Goal: Transaction & Acquisition: Purchase product/service

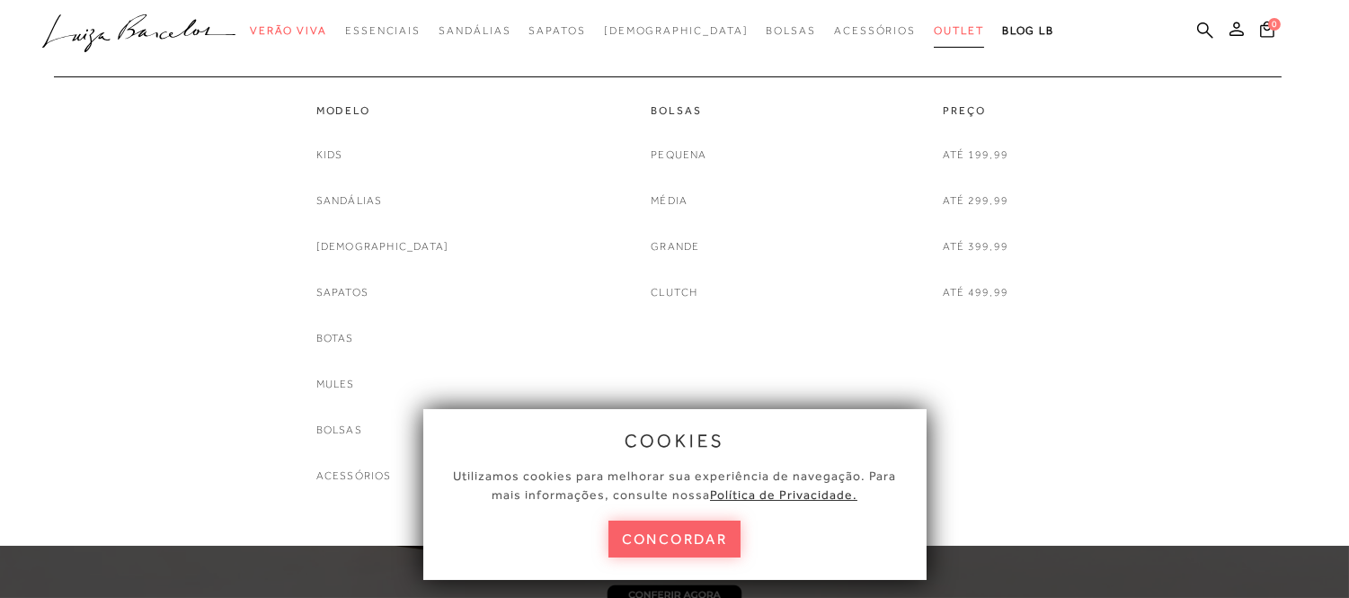
click at [934, 38] on link "Outlet" at bounding box center [959, 30] width 50 height 33
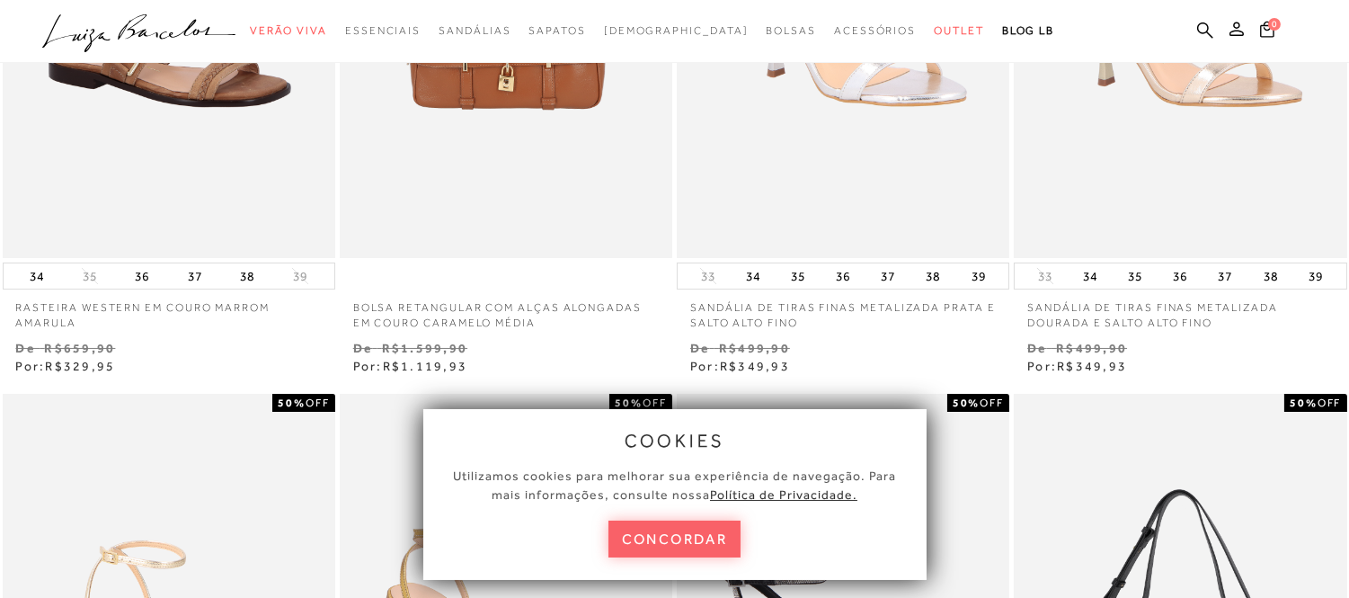
scroll to position [399, 0]
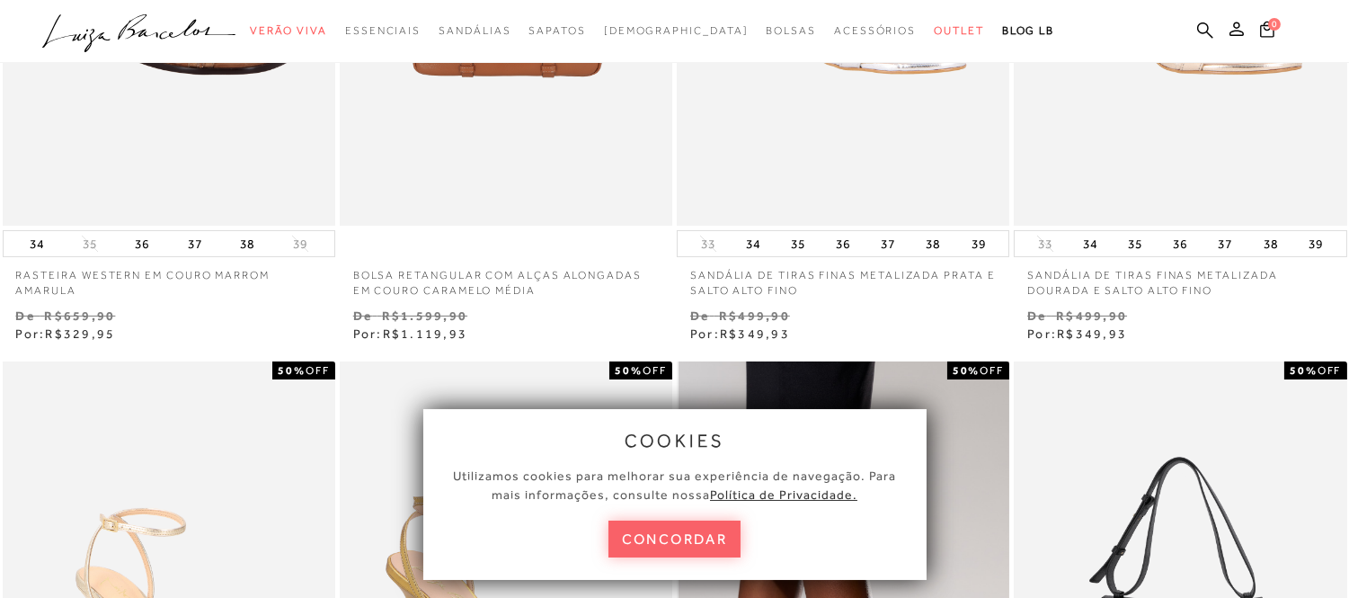
drag, startPoint x: 686, startPoint y: 542, endPoint x: 704, endPoint y: 534, distance: 19.7
click at [686, 542] on button "concordar" at bounding box center [675, 539] width 133 height 37
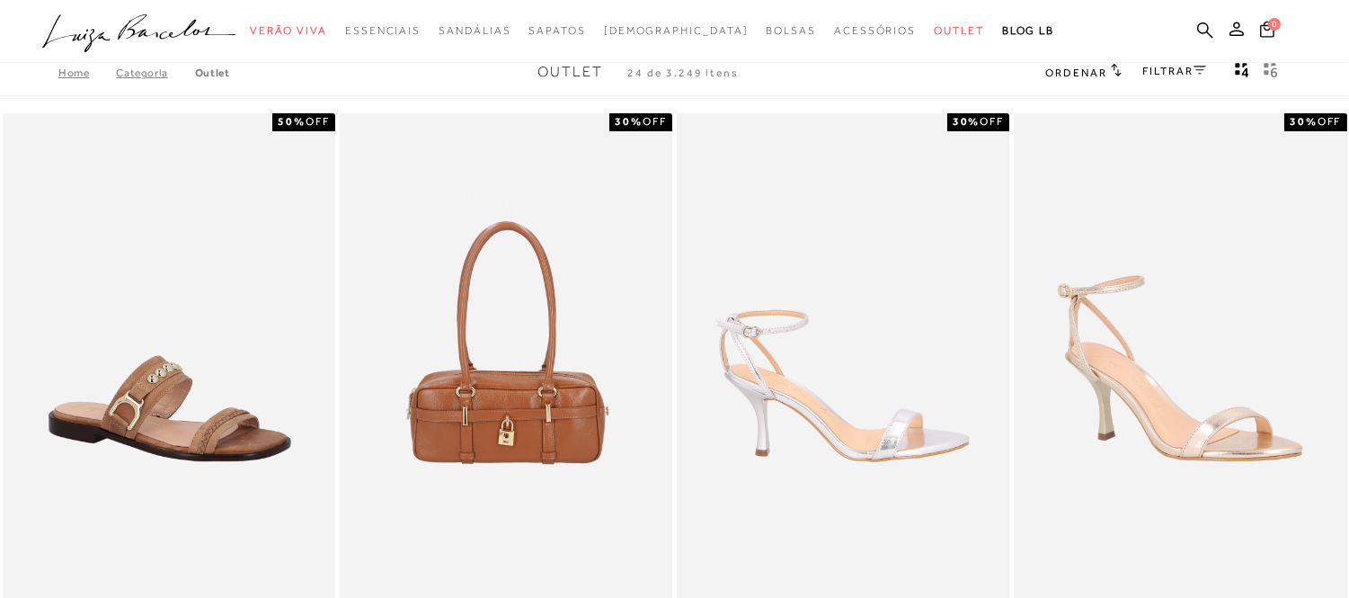
scroll to position [0, 0]
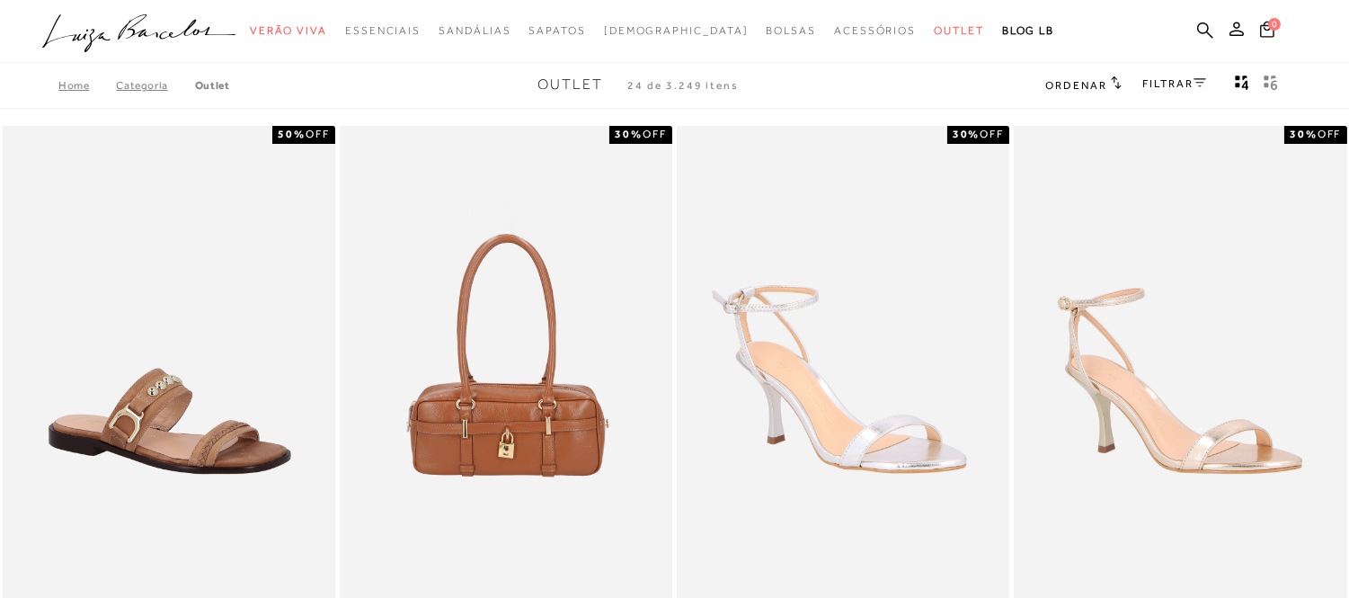
click at [1277, 83] on icon "gridText6Desc" at bounding box center [1271, 83] width 14 height 16
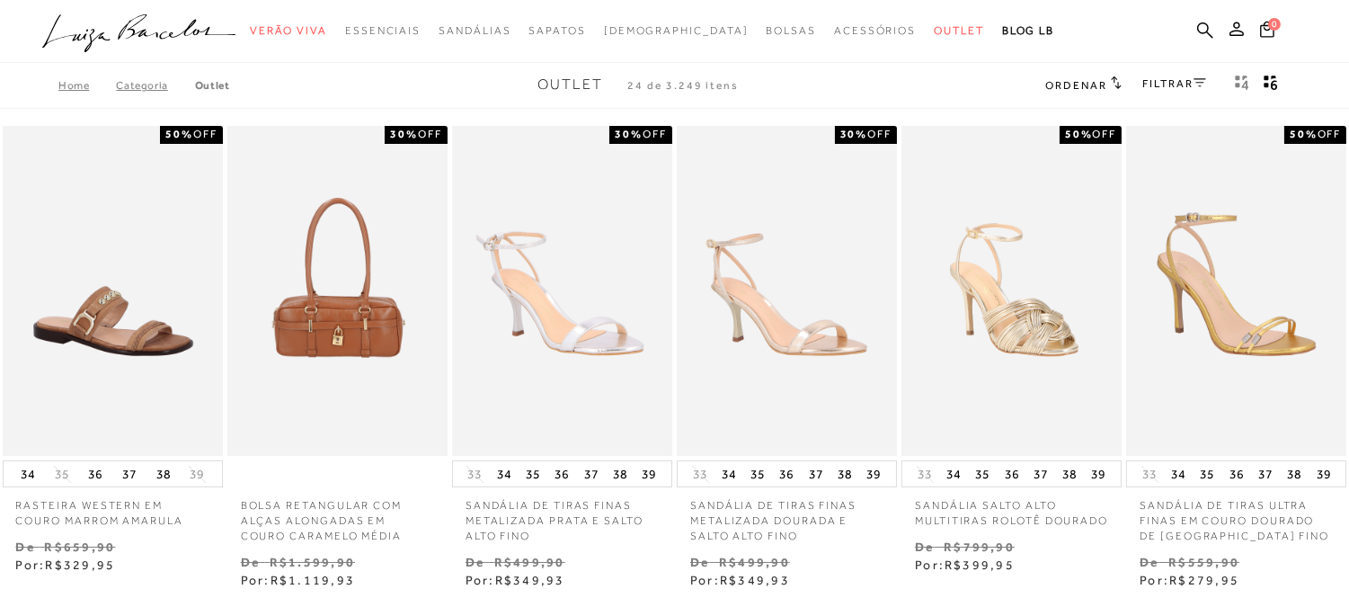
click at [1277, 83] on icon "gridText6Desc" at bounding box center [1271, 83] width 14 height 16
click at [1079, 84] on span "Ordenar" at bounding box center [1076, 85] width 61 height 13
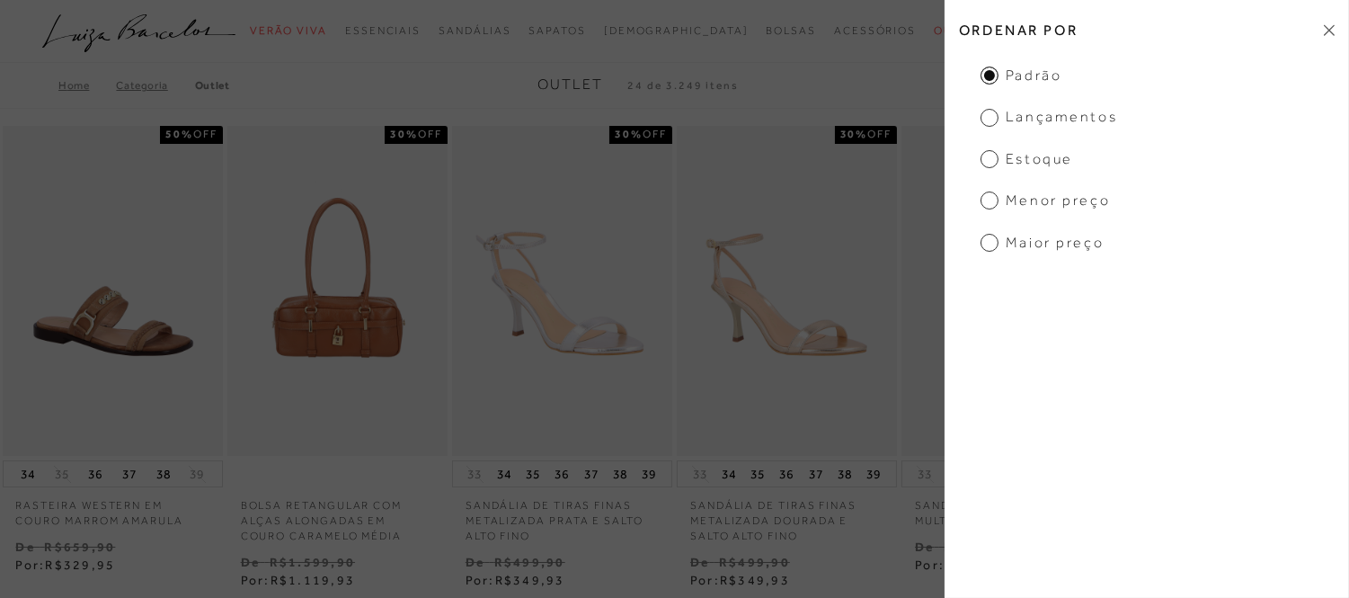
click at [1020, 120] on span "Lançamentos" at bounding box center [1049, 117] width 137 height 20
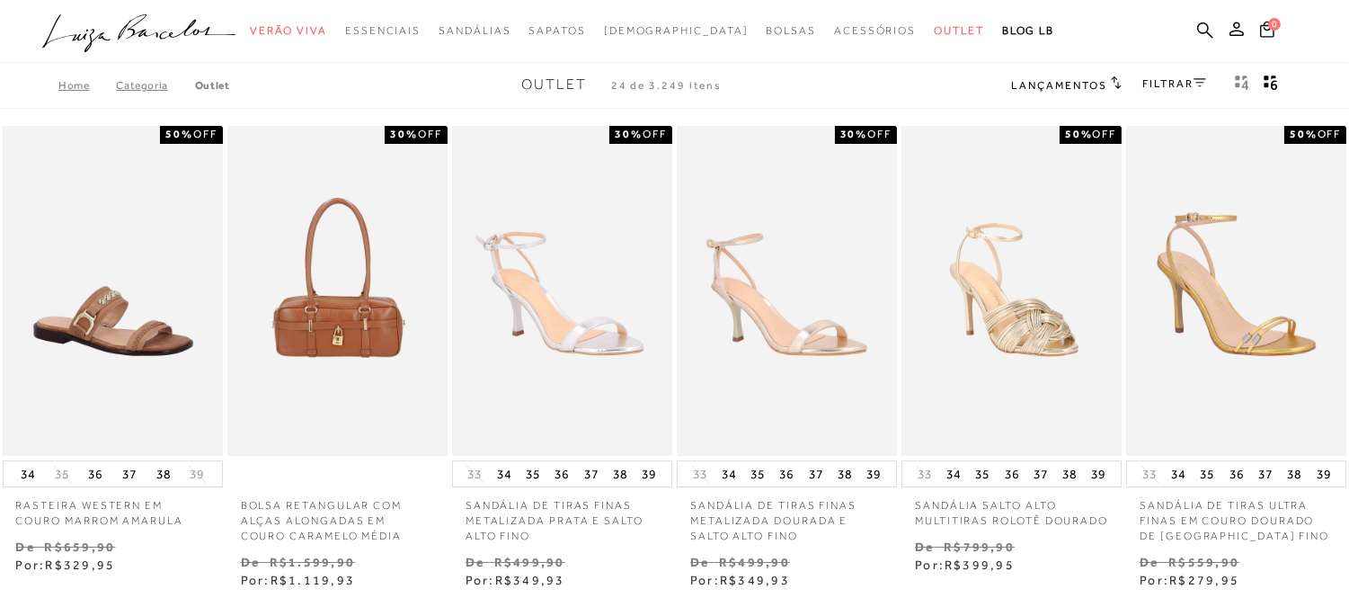
click at [1040, 93] on div "Lançamentos Ordenar por Padrão Lançamentos [GEOGRAPHIC_DATA] Menor preço Maior …" at bounding box center [1067, 85] width 110 height 23
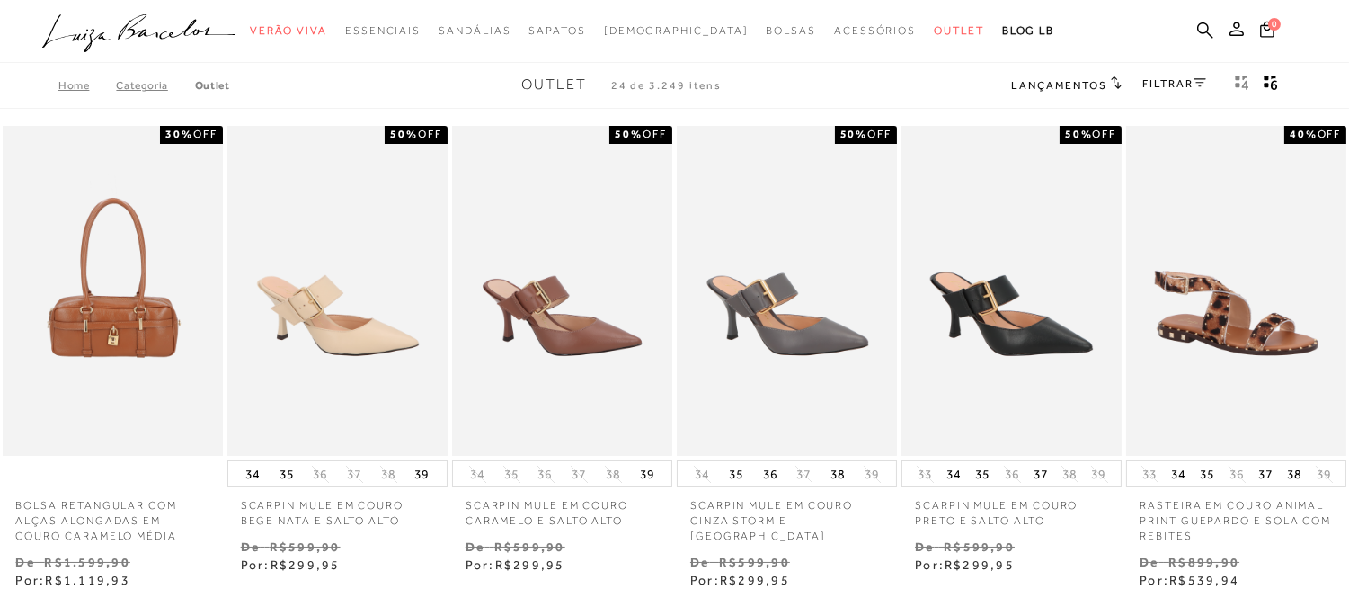
click at [1028, 76] on h2 "Lançamentos" at bounding box center [1067, 85] width 110 height 18
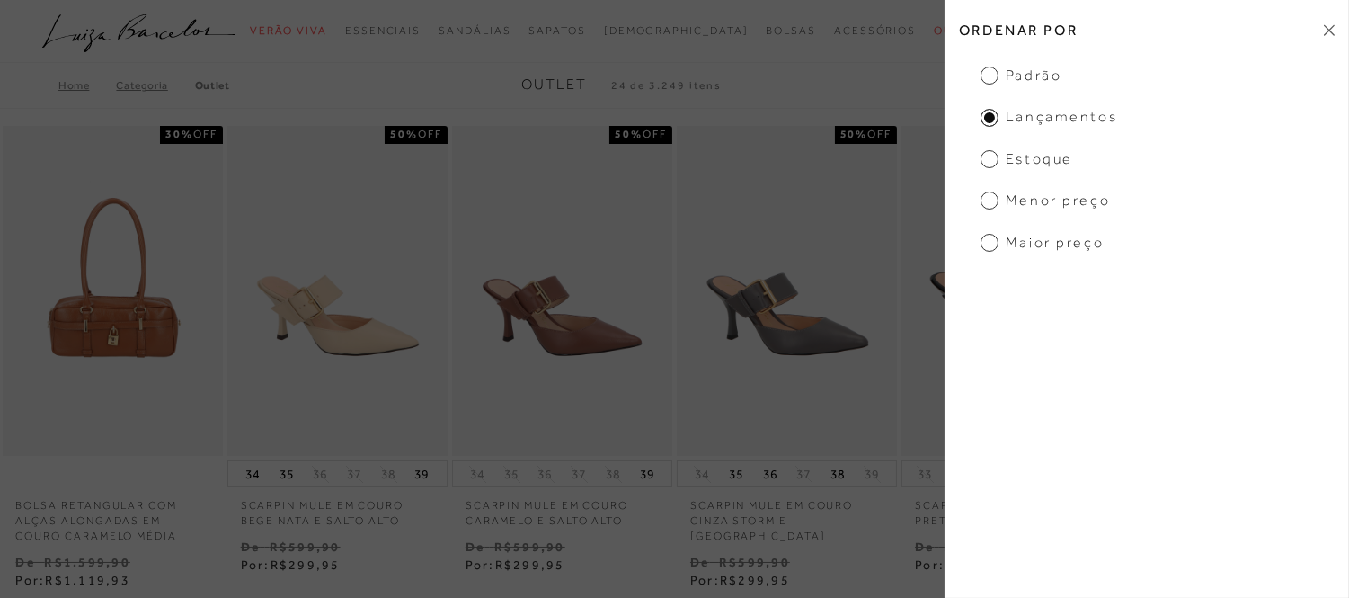
click at [1040, 158] on span "Estoque" at bounding box center [1027, 159] width 93 height 20
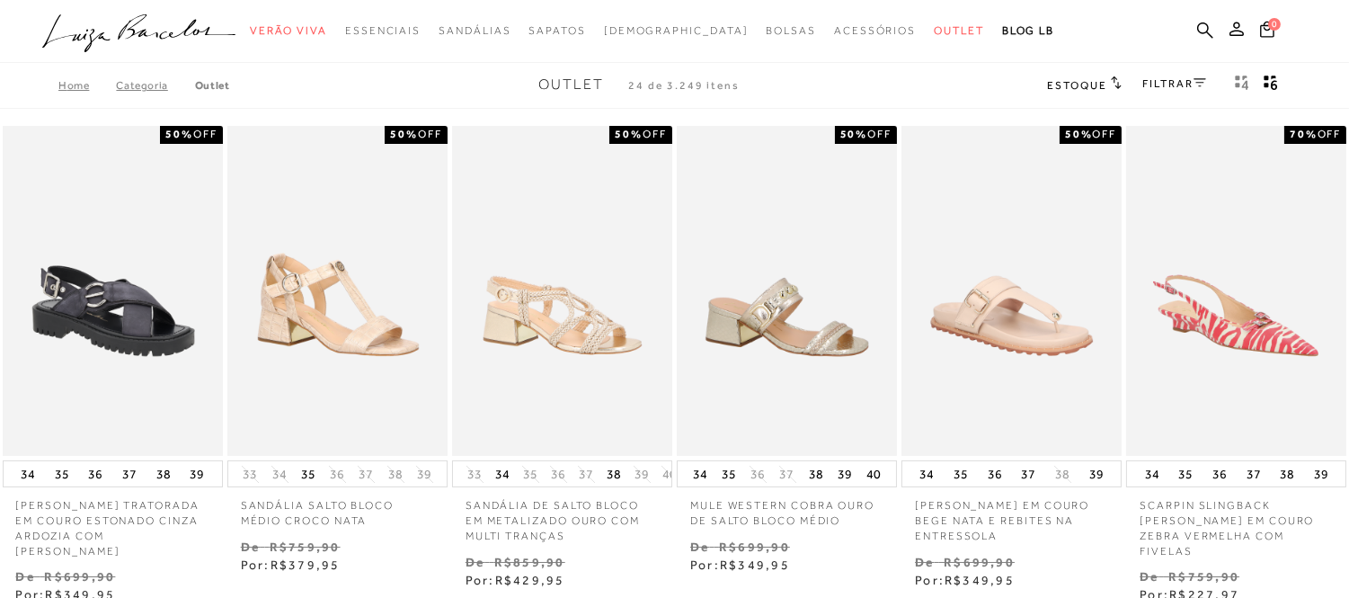
click at [1156, 85] on link "FILTRAR" at bounding box center [1175, 83] width 63 height 13
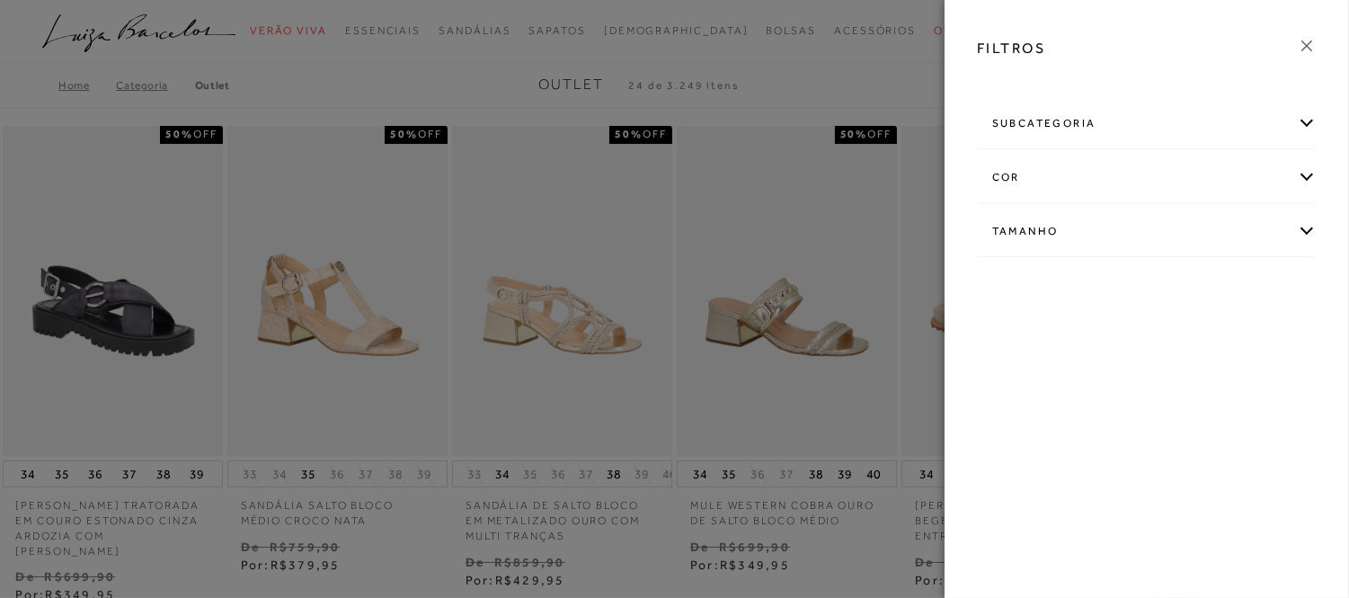
click at [1086, 218] on div "Tamanho" at bounding box center [1147, 232] width 338 height 48
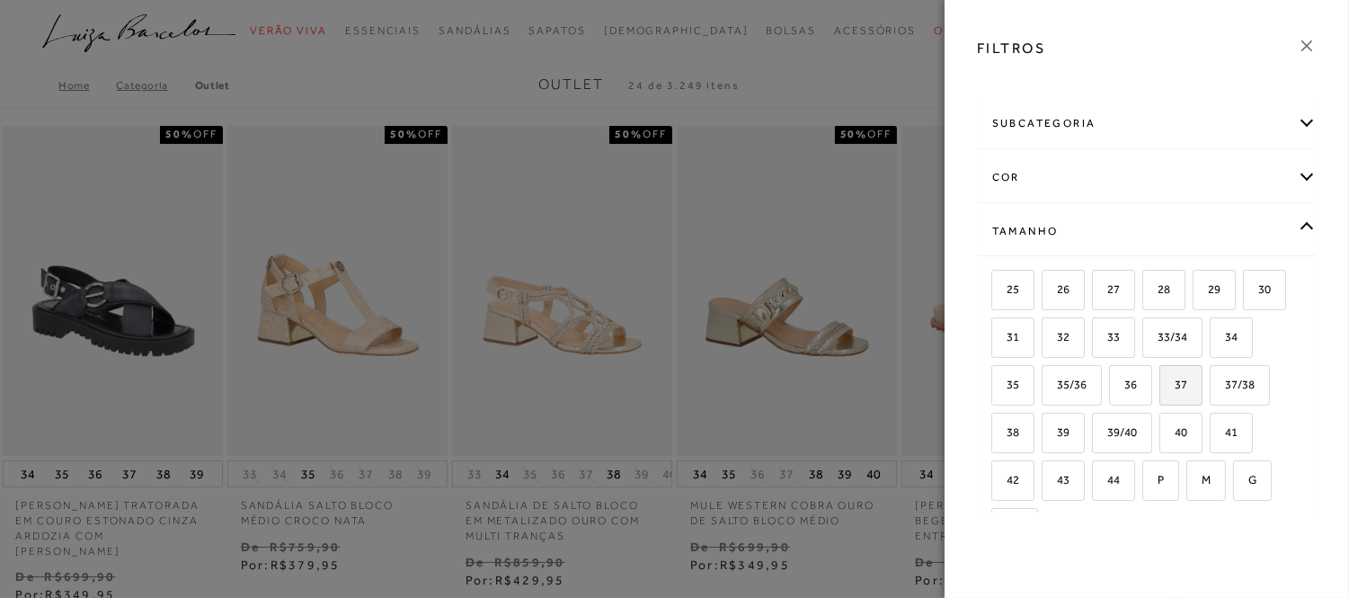
click at [1188, 378] on span "37" at bounding box center [1175, 384] width 26 height 13
click at [1175, 378] on input "37" at bounding box center [1166, 387] width 18 height 18
checkbox input "true"
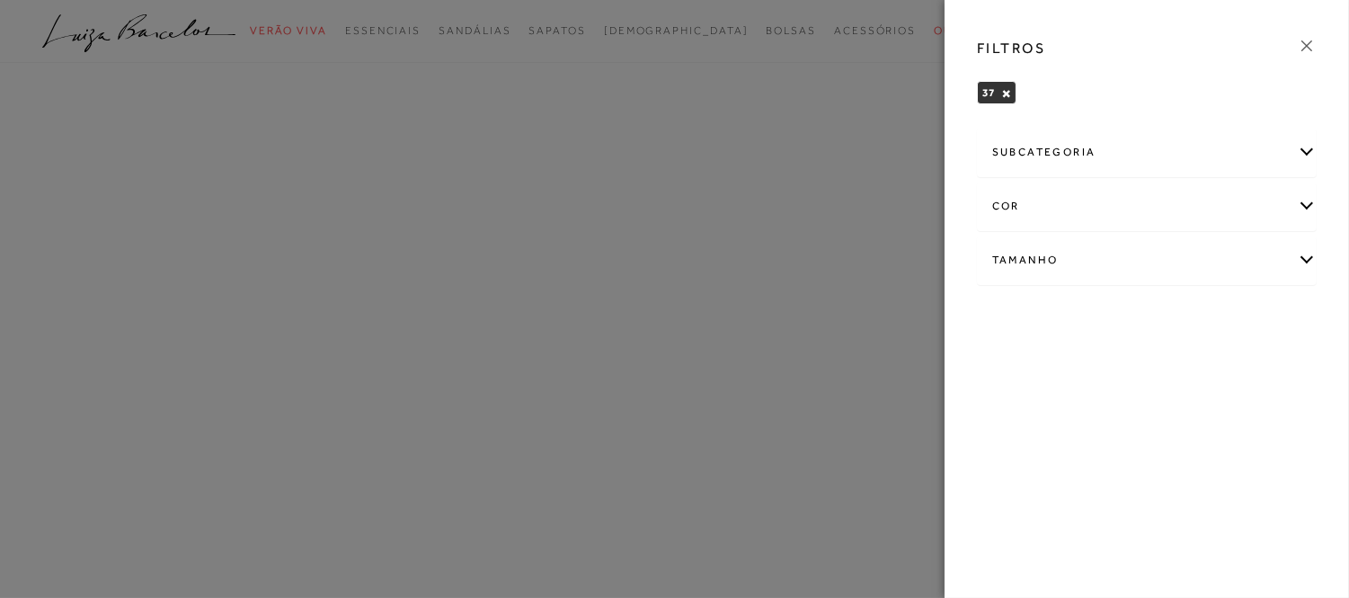
click at [761, 104] on div at bounding box center [674, 299] width 1349 height 598
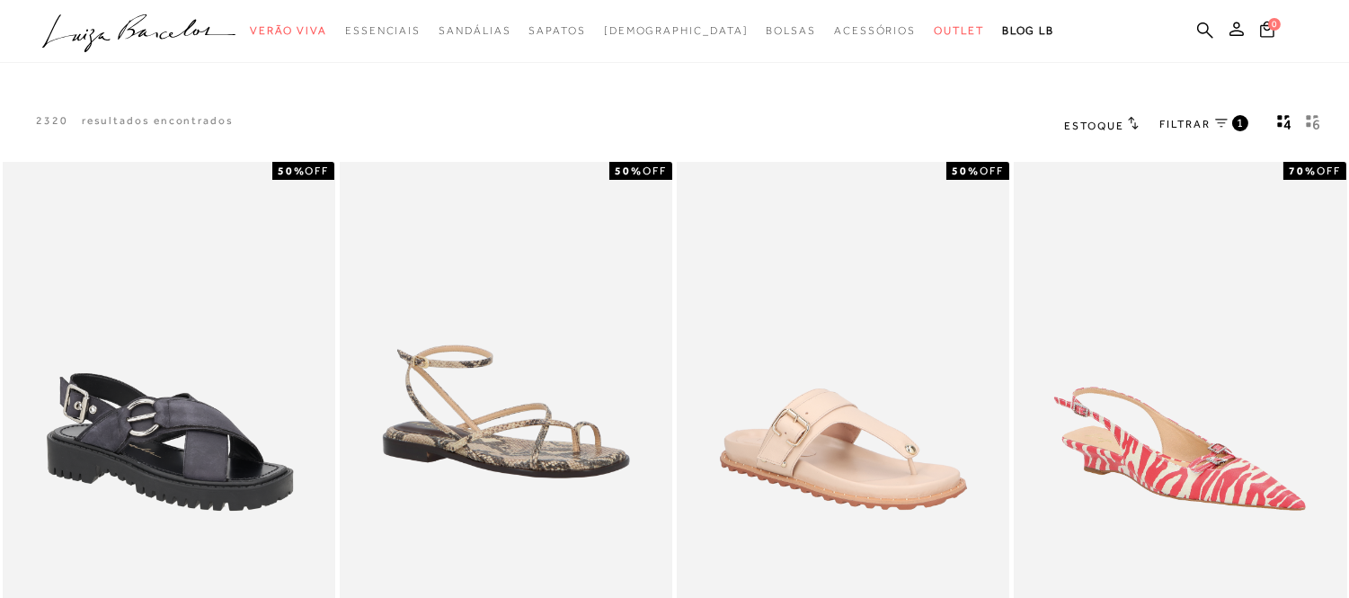
click at [1313, 120] on icon "gridText6Desc" at bounding box center [1313, 122] width 14 height 16
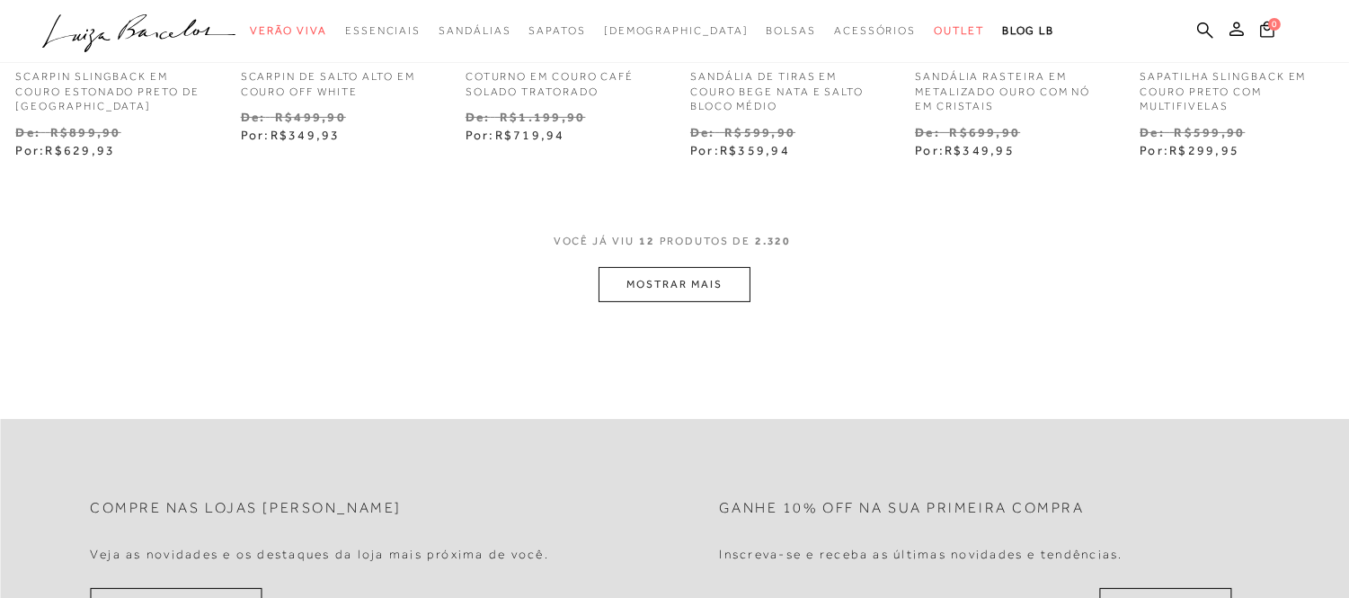
scroll to position [999, 0]
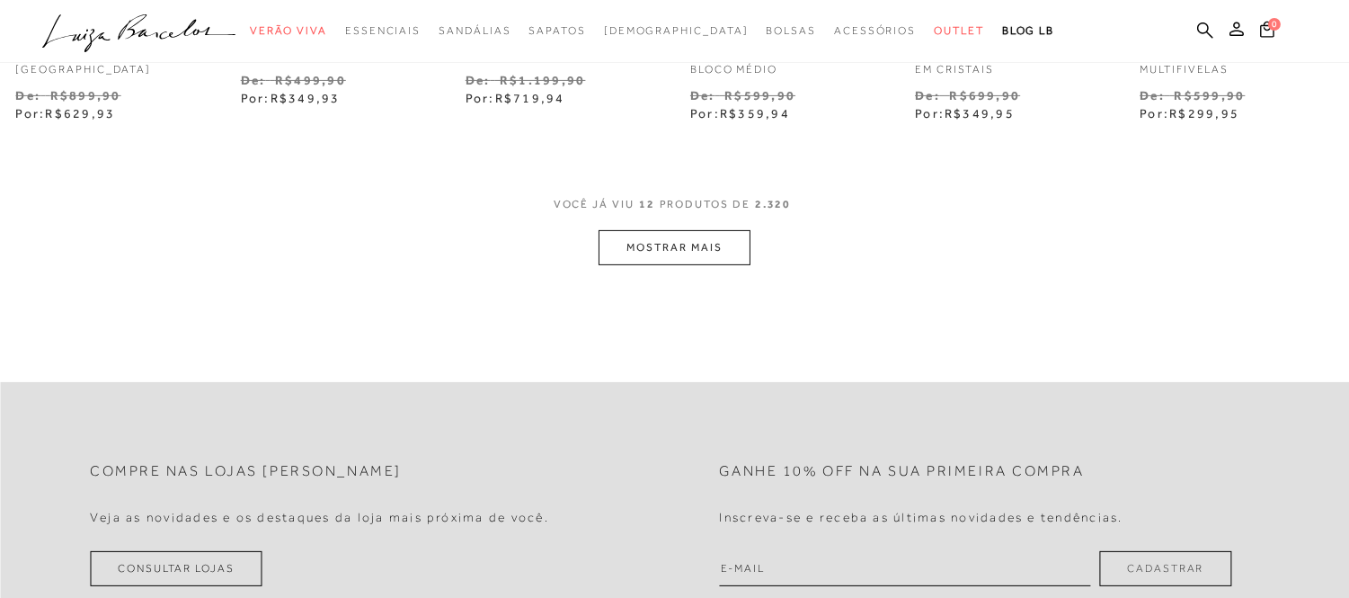
click at [742, 230] on button "MOSTRAR MAIS" at bounding box center [674, 247] width 151 height 35
